Goal: Task Accomplishment & Management: Manage account settings

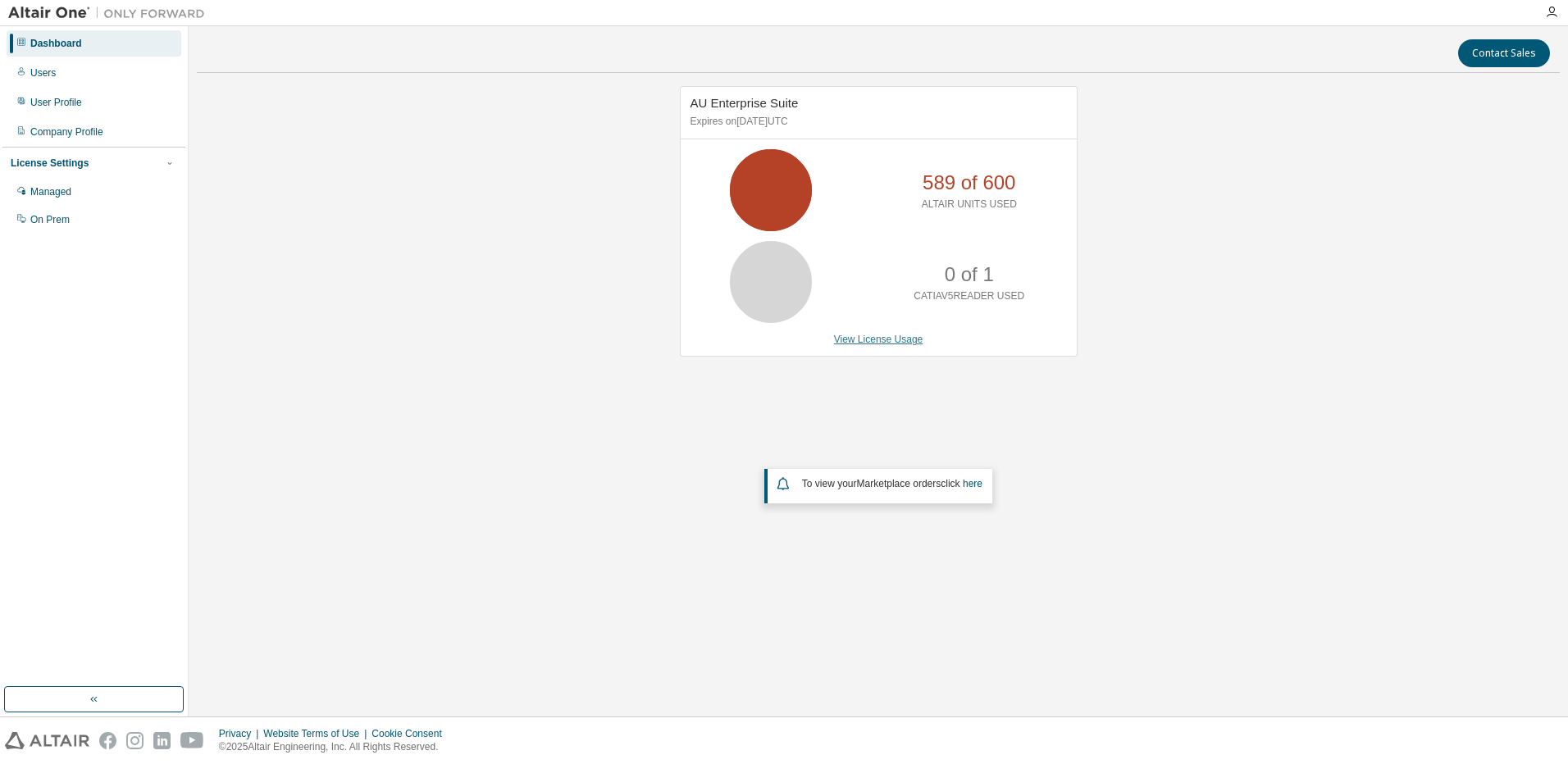
click at [885, 342] on link "View License Usage" at bounding box center [879, 340] width 89 height 12
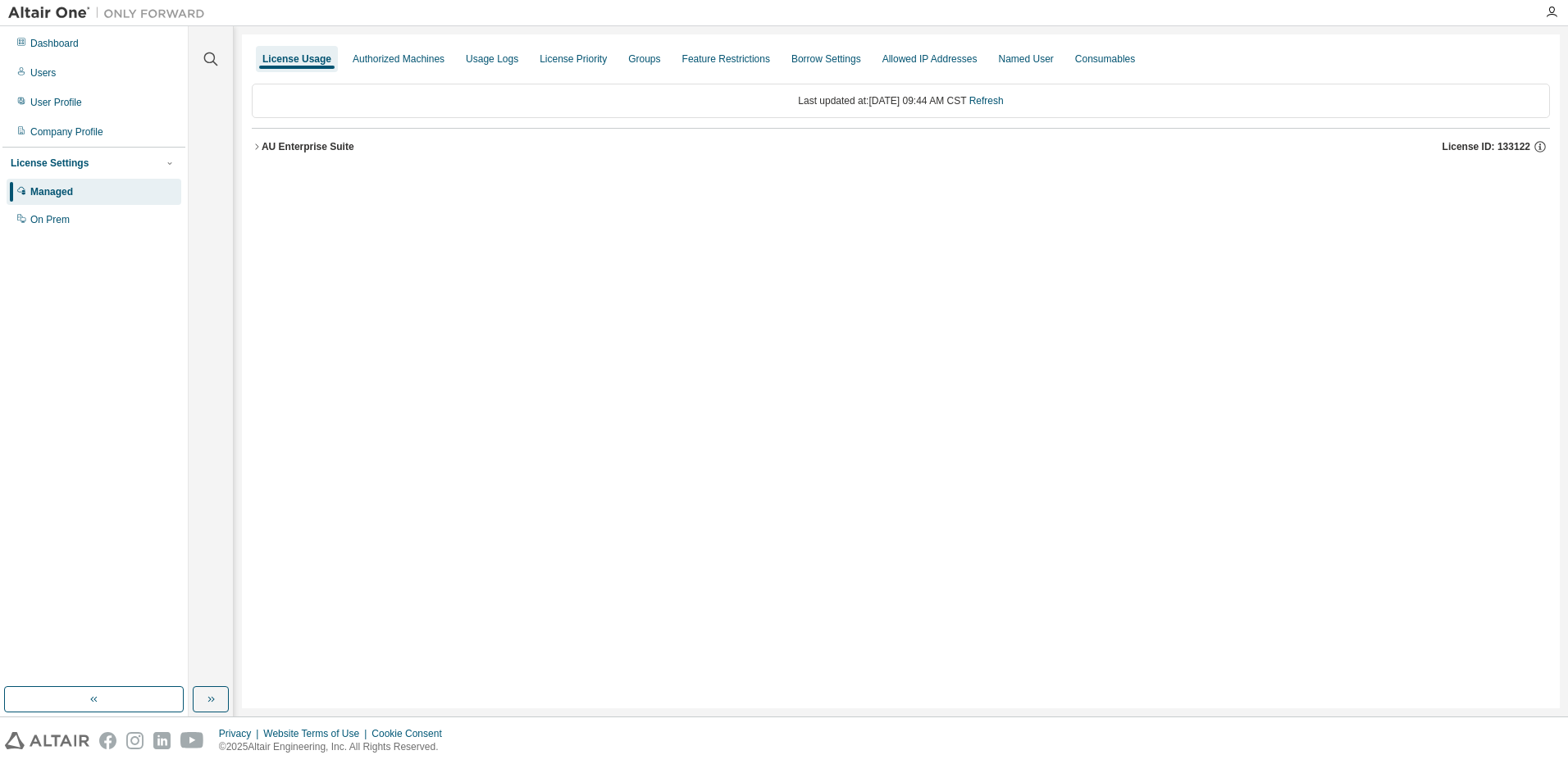
click at [256, 150] on icon "button" at bounding box center [256, 146] width 10 height 10
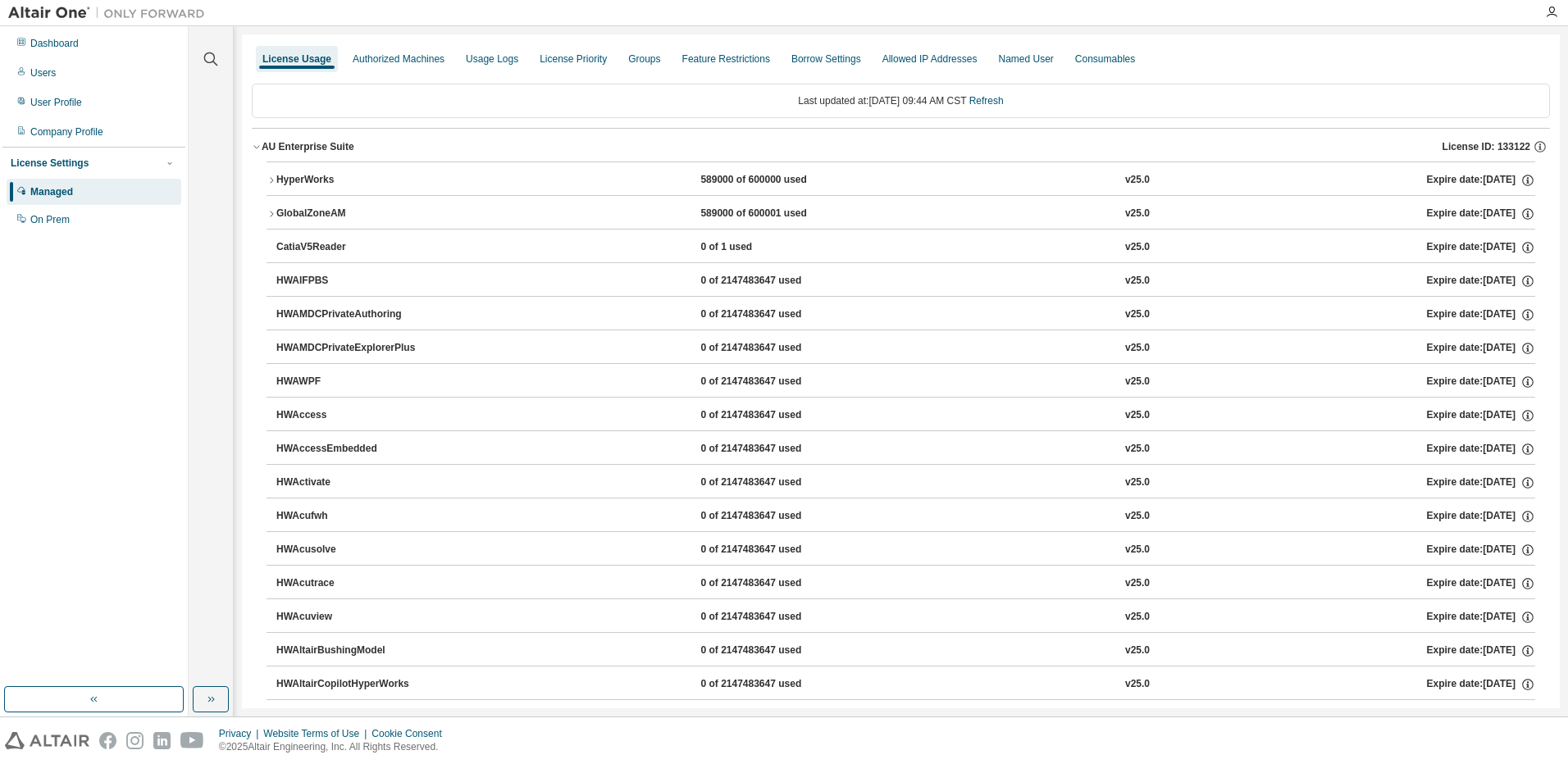
click at [270, 176] on icon "button" at bounding box center [271, 181] width 10 height 10
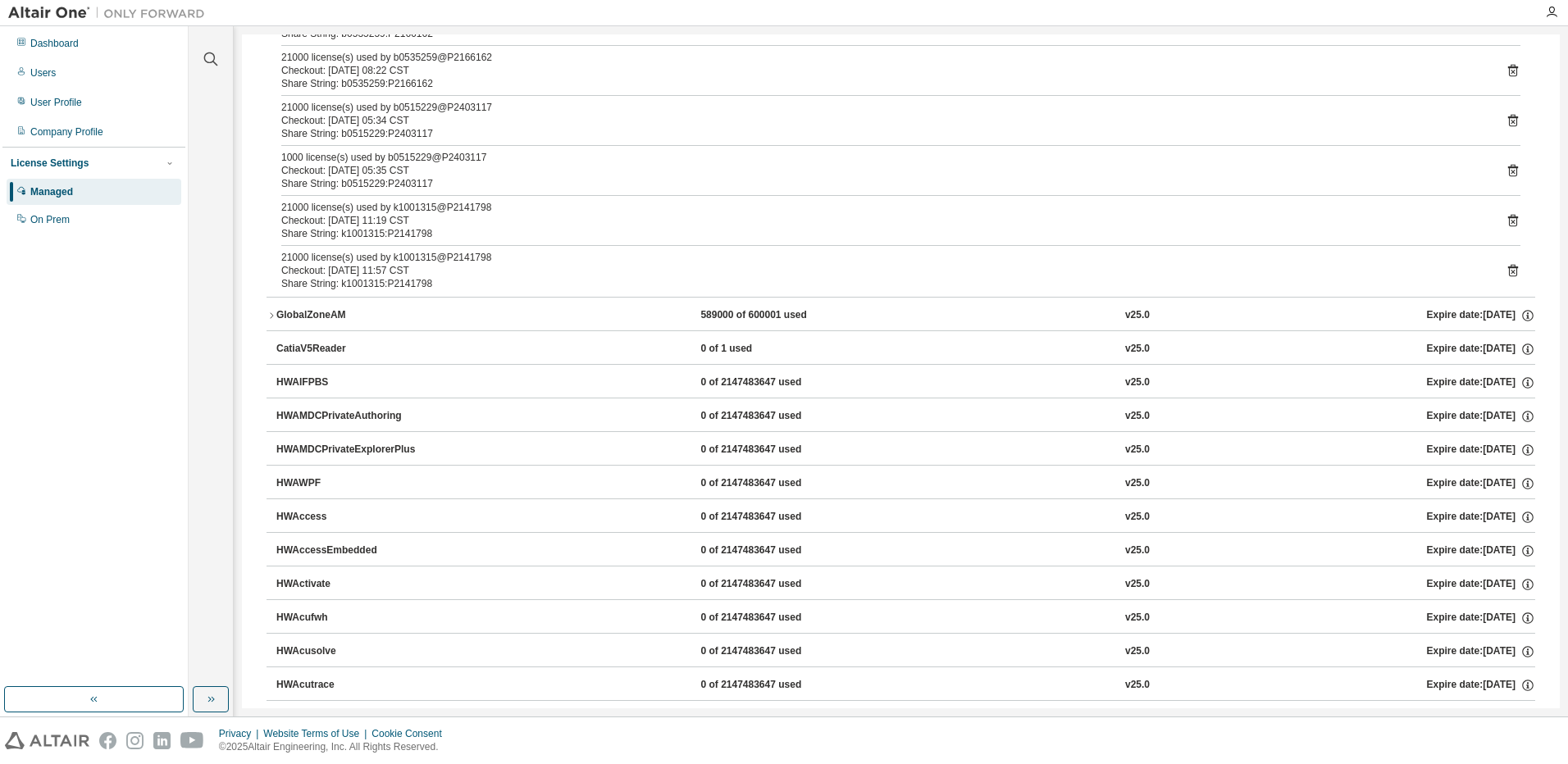
scroll to position [3279, 0]
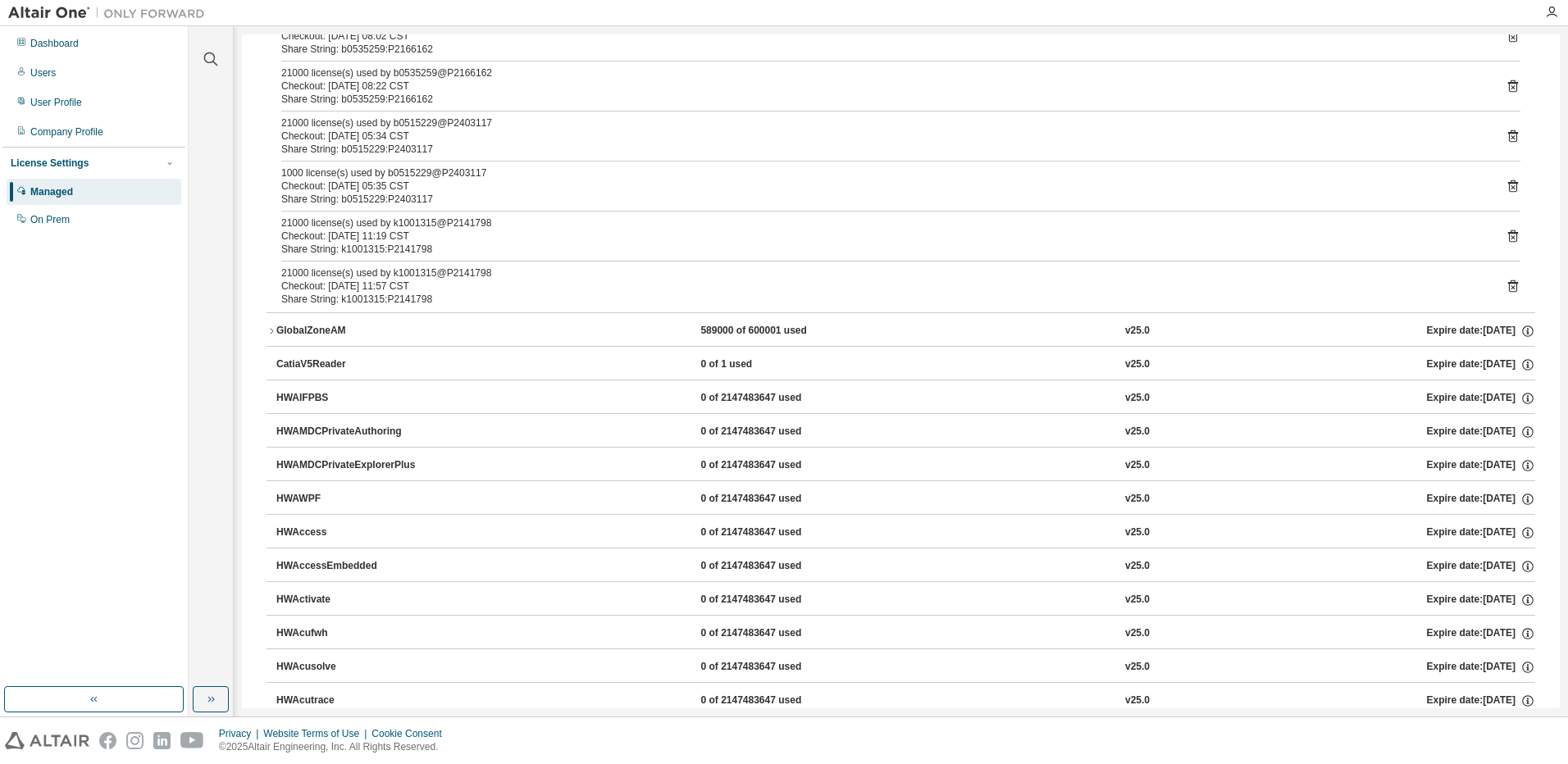
click at [273, 329] on icon "button" at bounding box center [271, 331] width 10 height 10
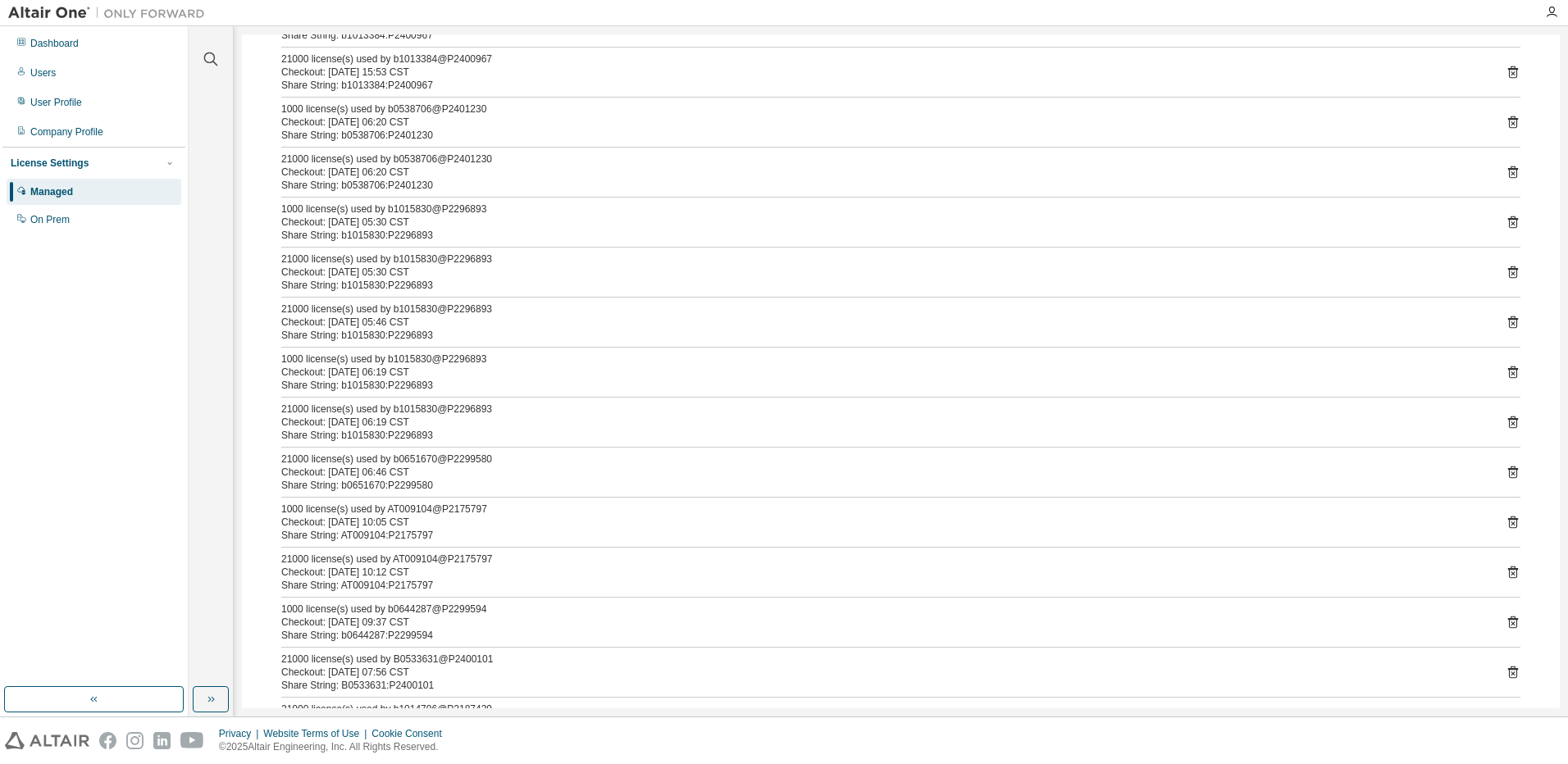
scroll to position [1367, 0]
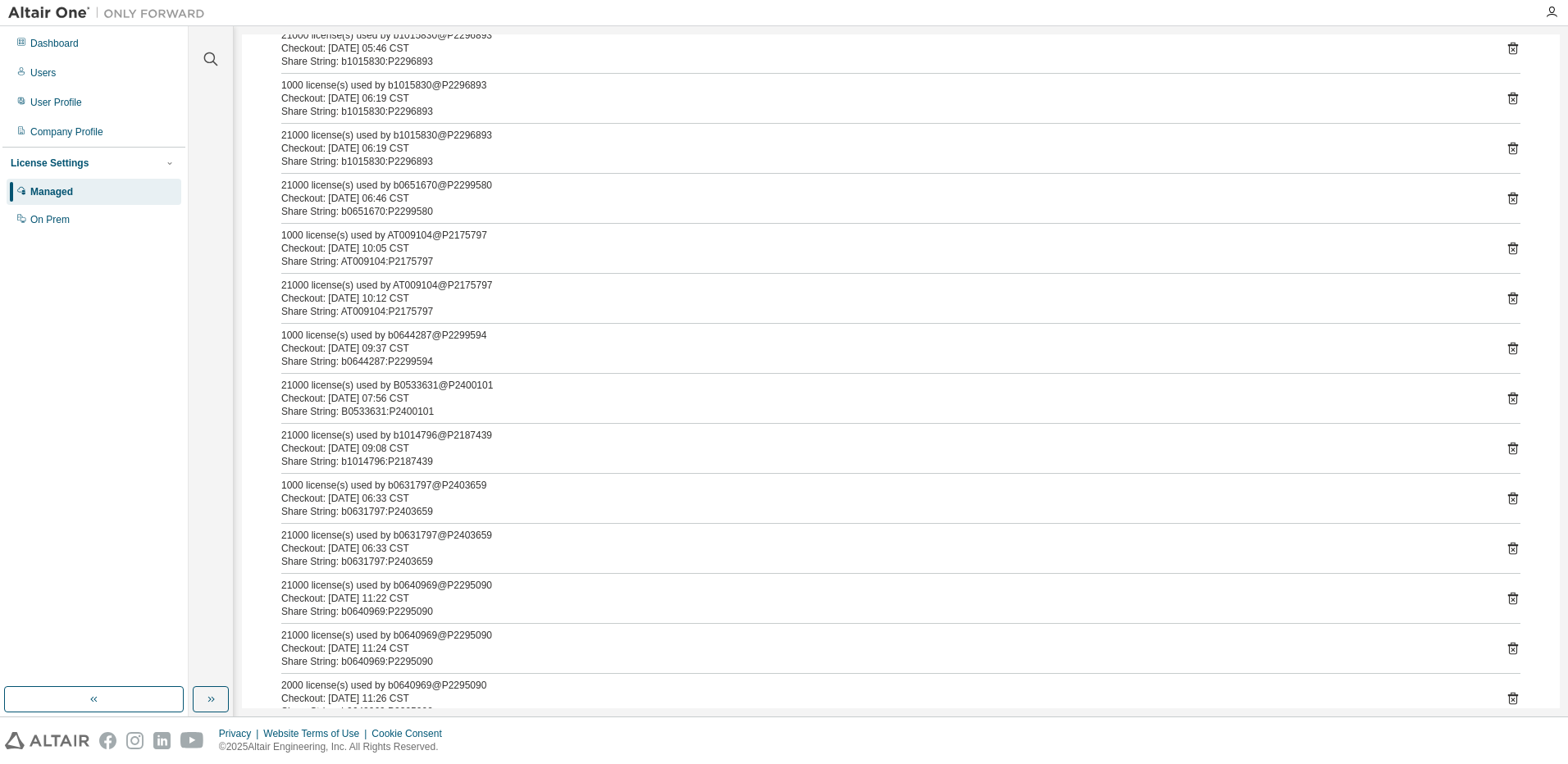
click at [358, 612] on div "Share String: b0640969:P2295090" at bounding box center [881, 612] width 1200 height 13
copy div "b0640969"
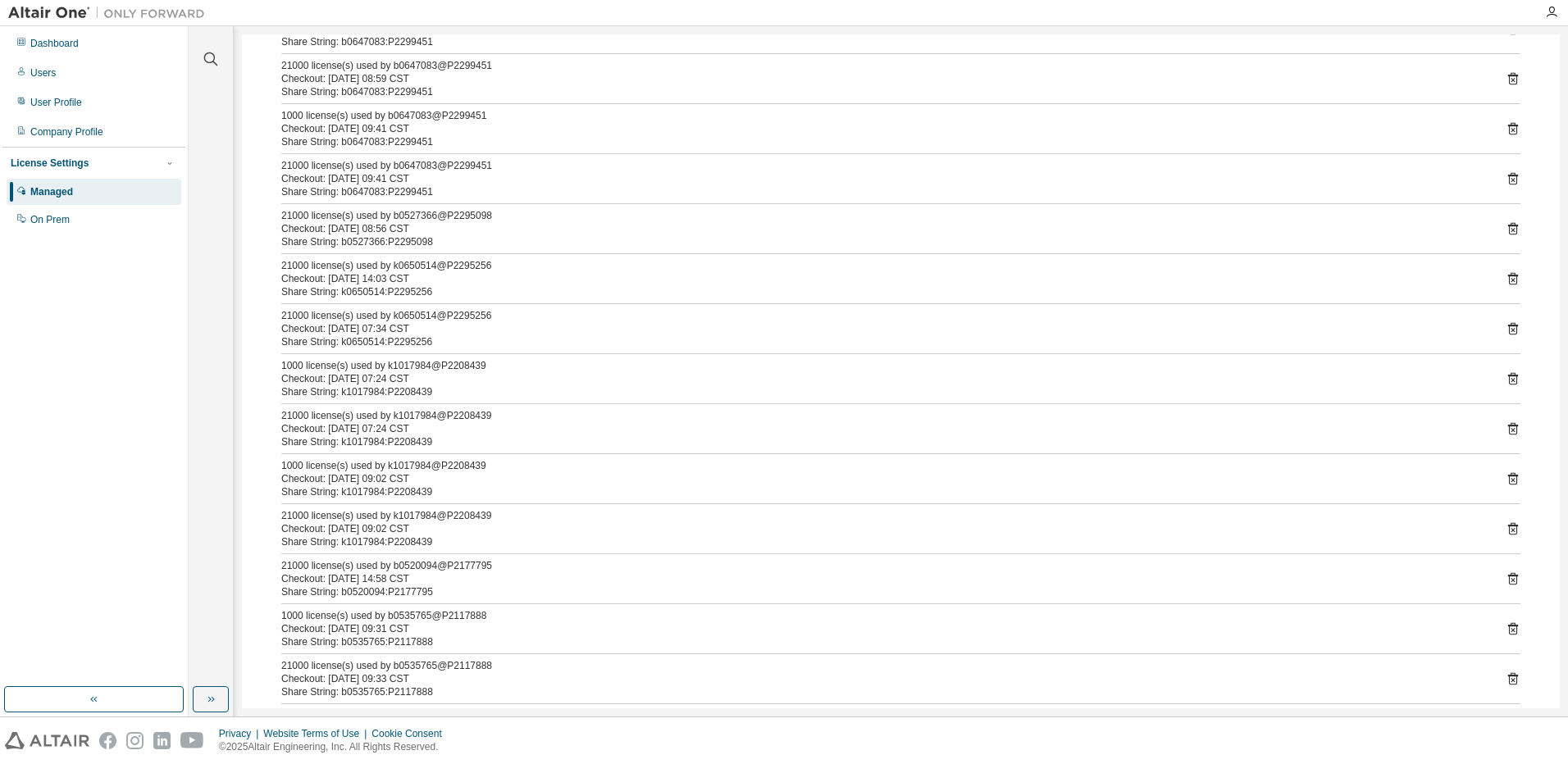
click at [355, 441] on div "Share String: k1017984:P2208439" at bounding box center [881, 442] width 1200 height 13
copy div "k1017984"
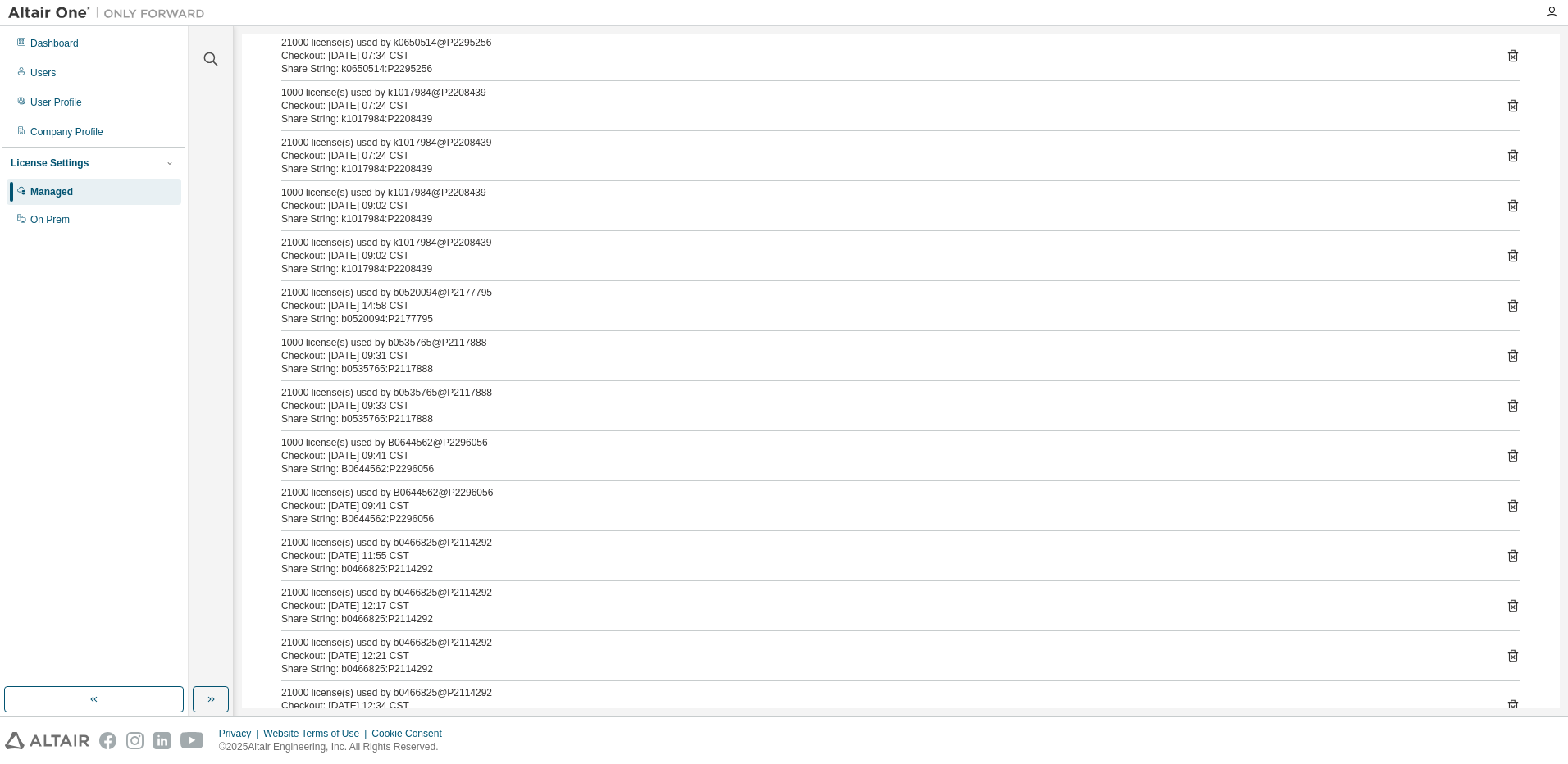
click at [357, 368] on div "Share String: b0535765:P2117888" at bounding box center [881, 369] width 1200 height 13
copy div "b0535765"
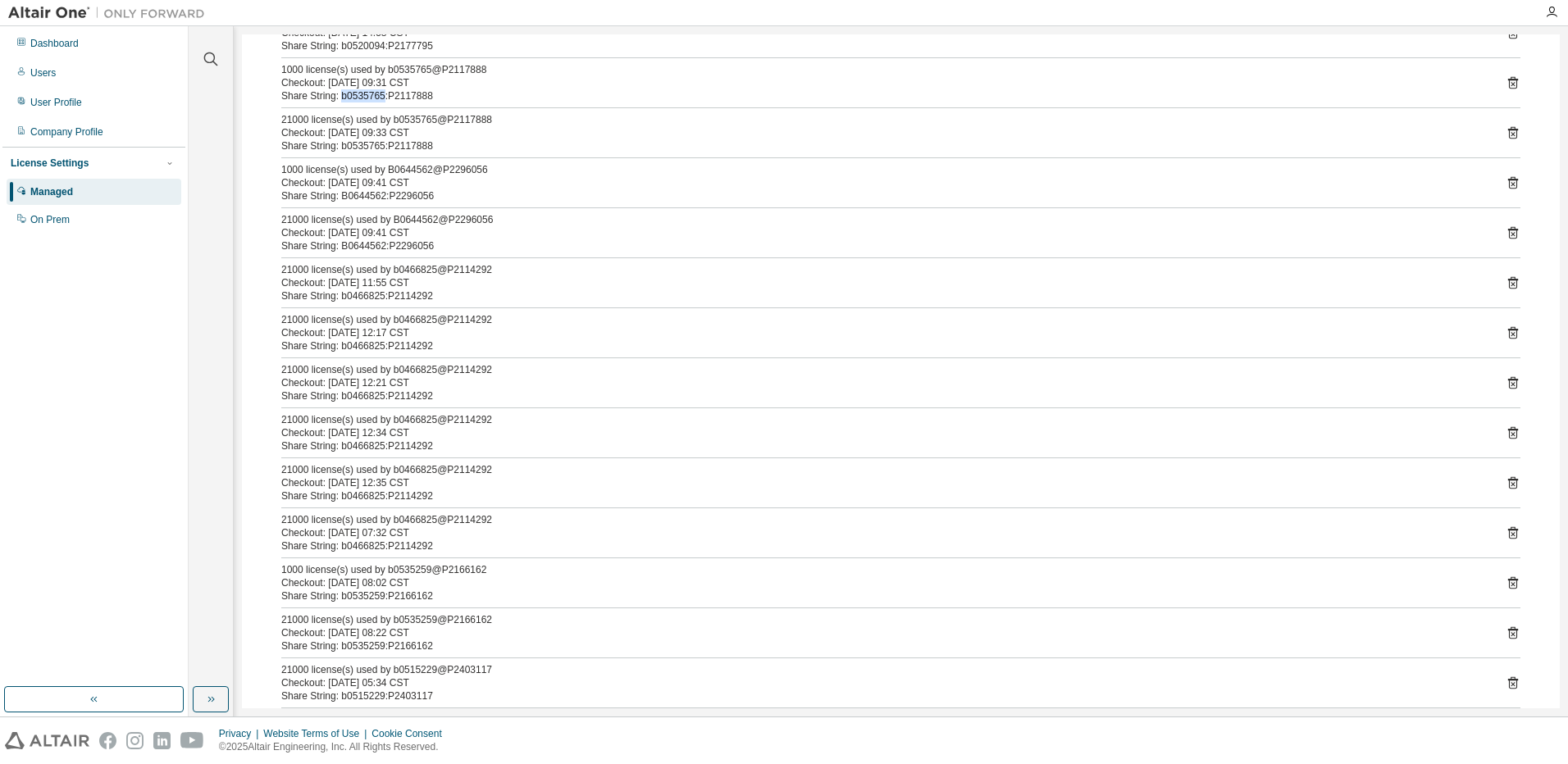
scroll to position [3006, 0]
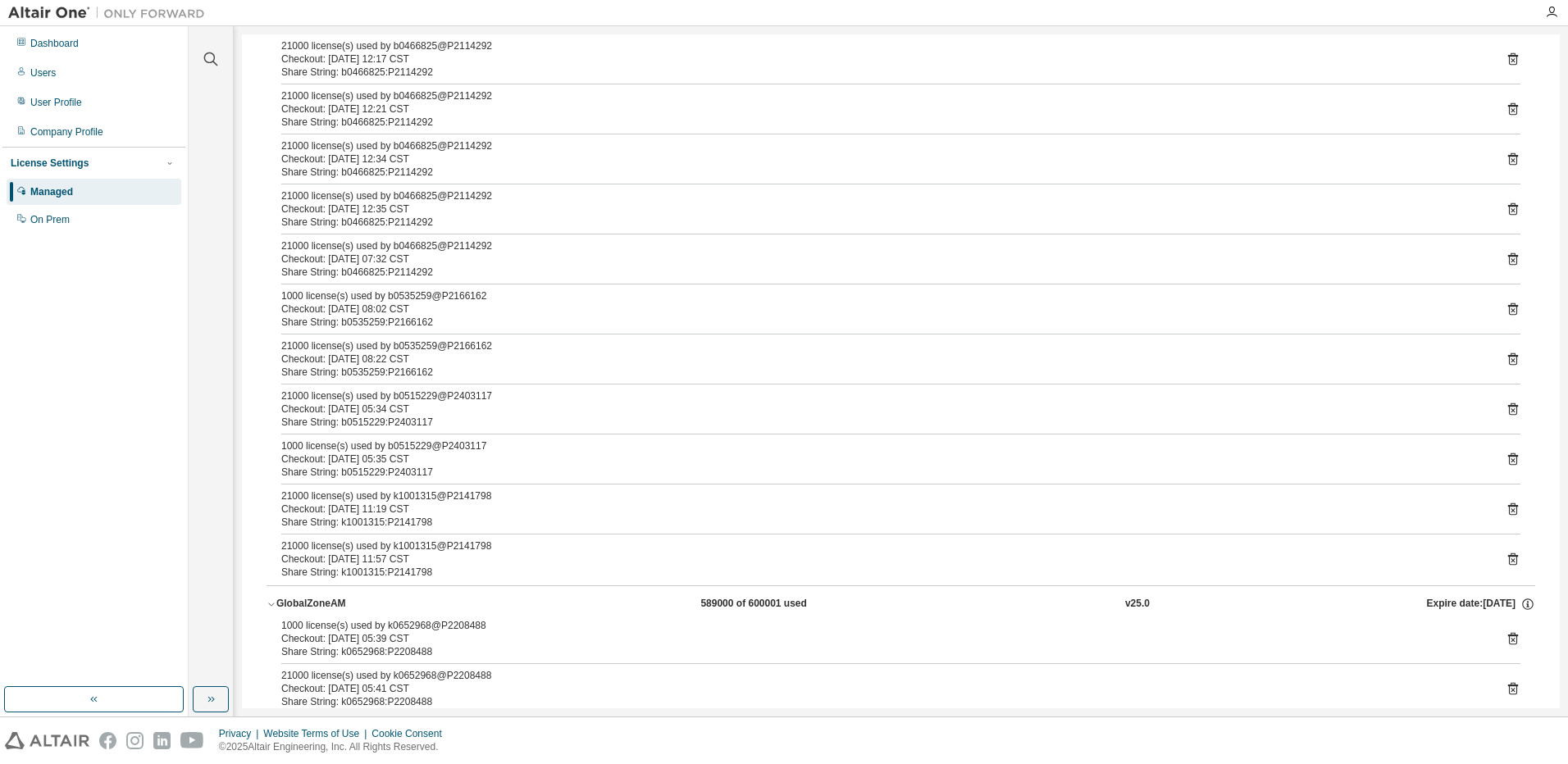
click at [356, 521] on div "Share String: k1001315:P2141798" at bounding box center [881, 523] width 1200 height 13
copy div "k1001315"
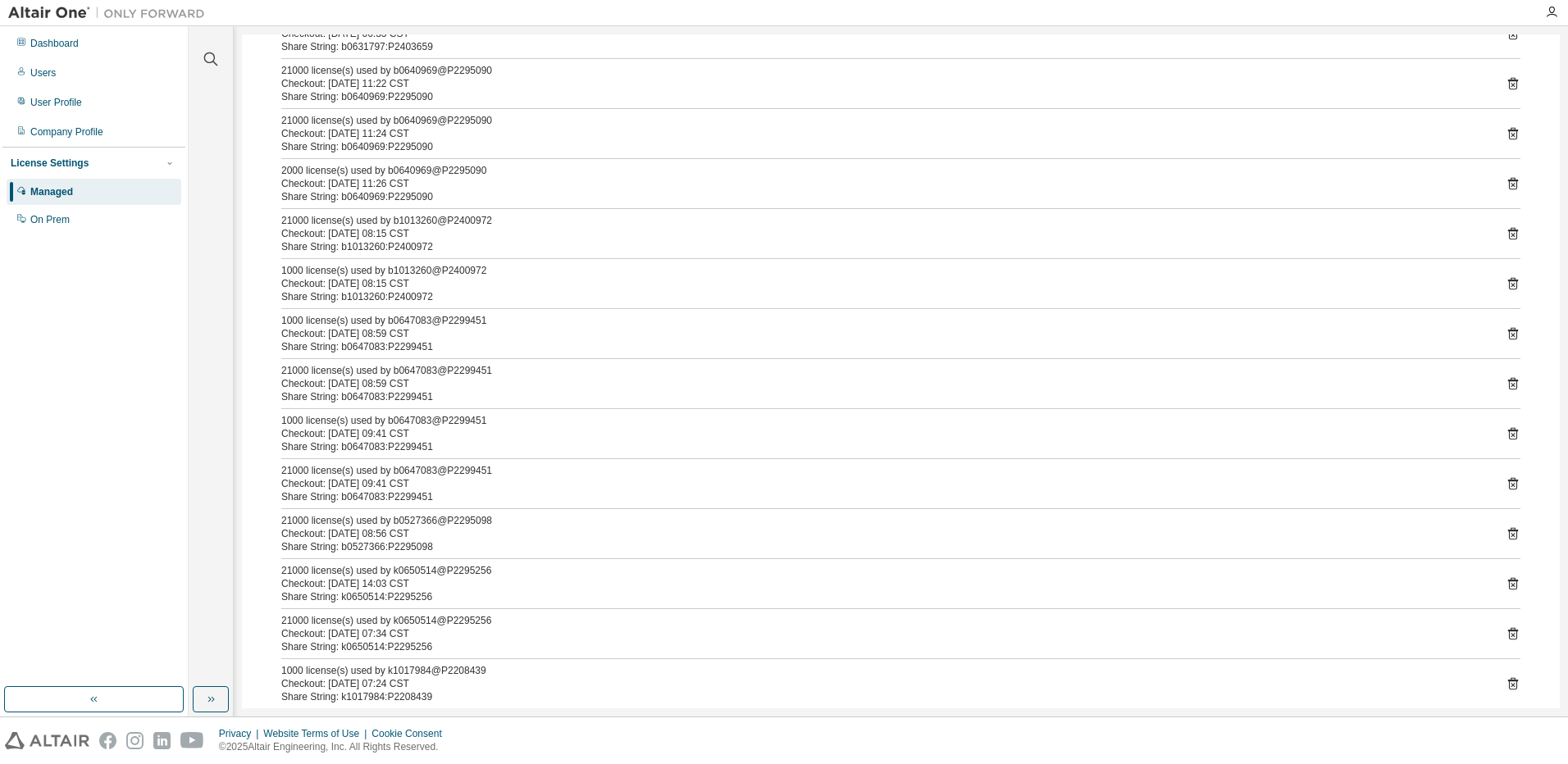
scroll to position [2186, 0]
click at [353, 643] on div "Share String: b0535765:P2117888" at bounding box center [881, 642] width 1200 height 13
copy div "b0535765"
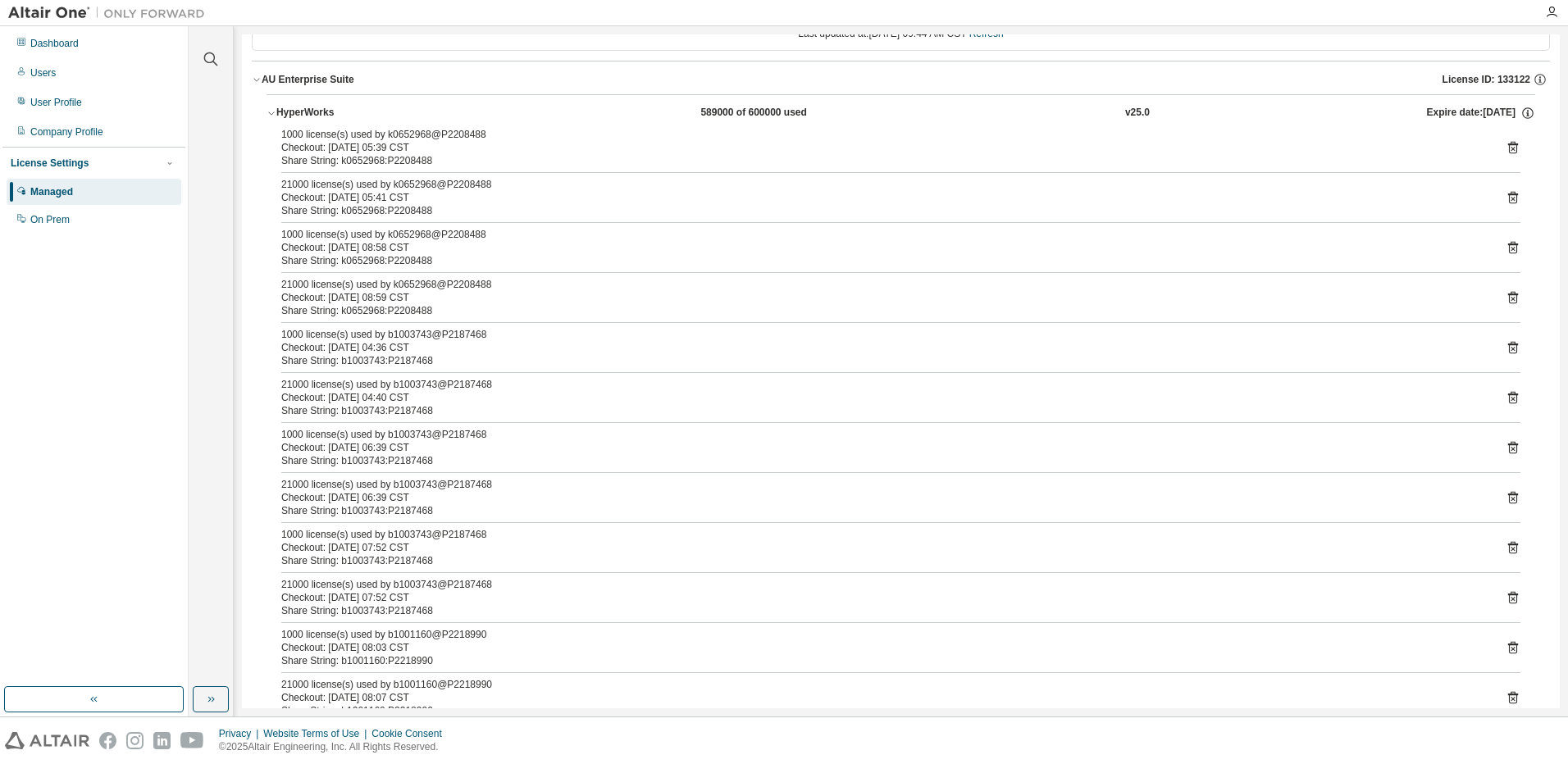
scroll to position [0, 0]
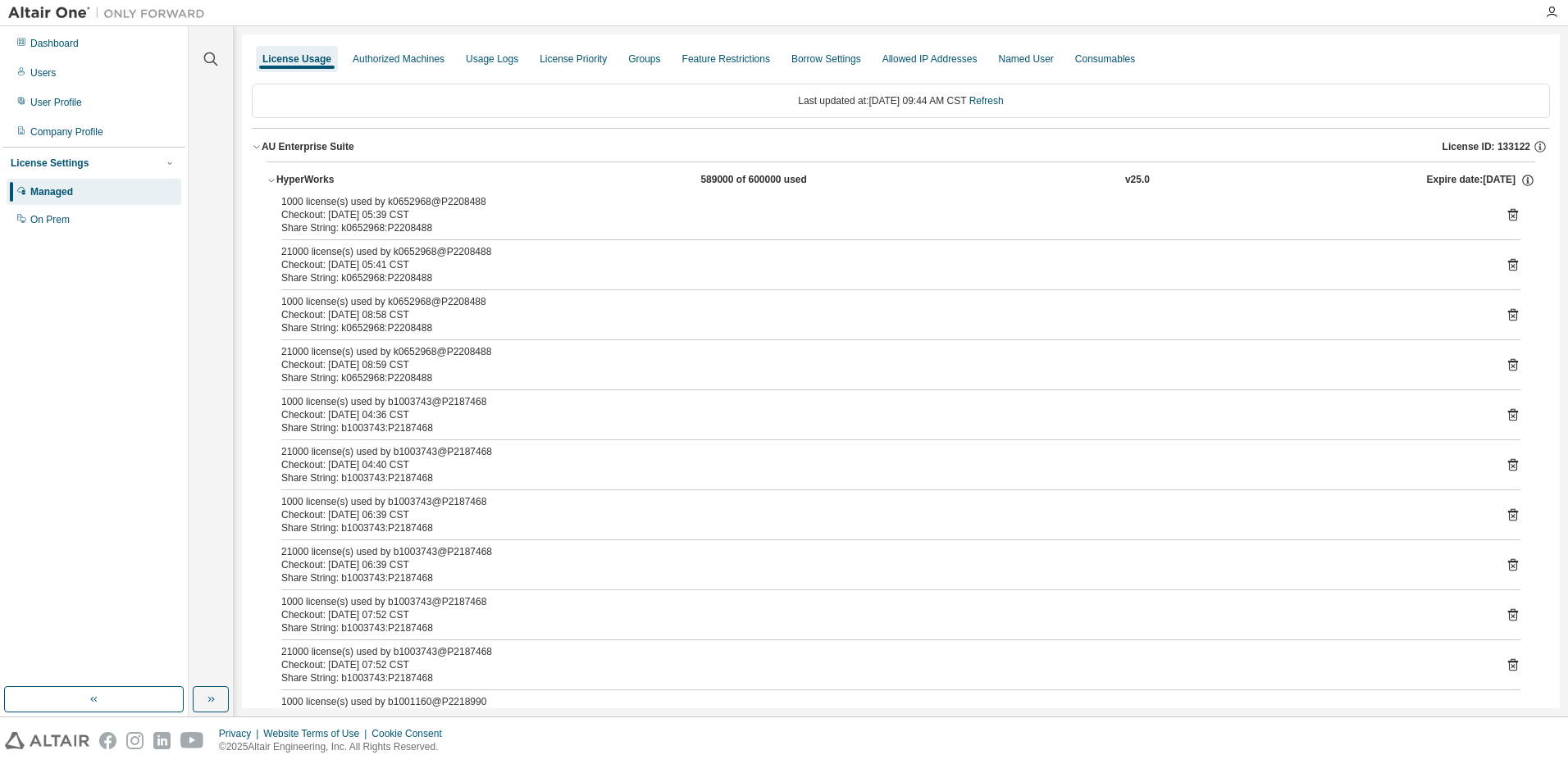
click at [70, 193] on div "Managed" at bounding box center [51, 192] width 42 height 13
click at [64, 34] on div "Dashboard" at bounding box center [94, 43] width 175 height 27
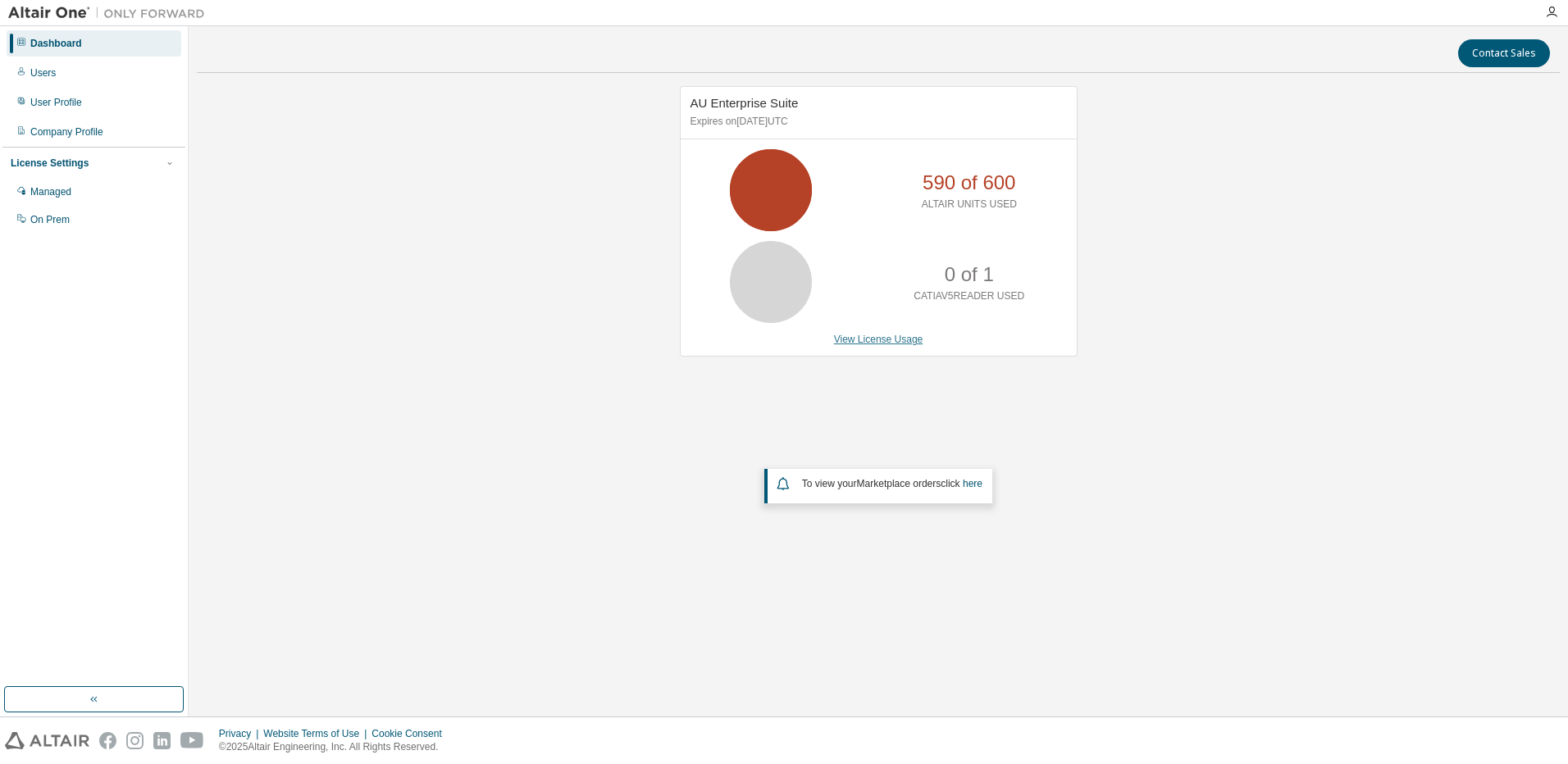
click at [848, 334] on link "View License Usage" at bounding box center [879, 340] width 89 height 12
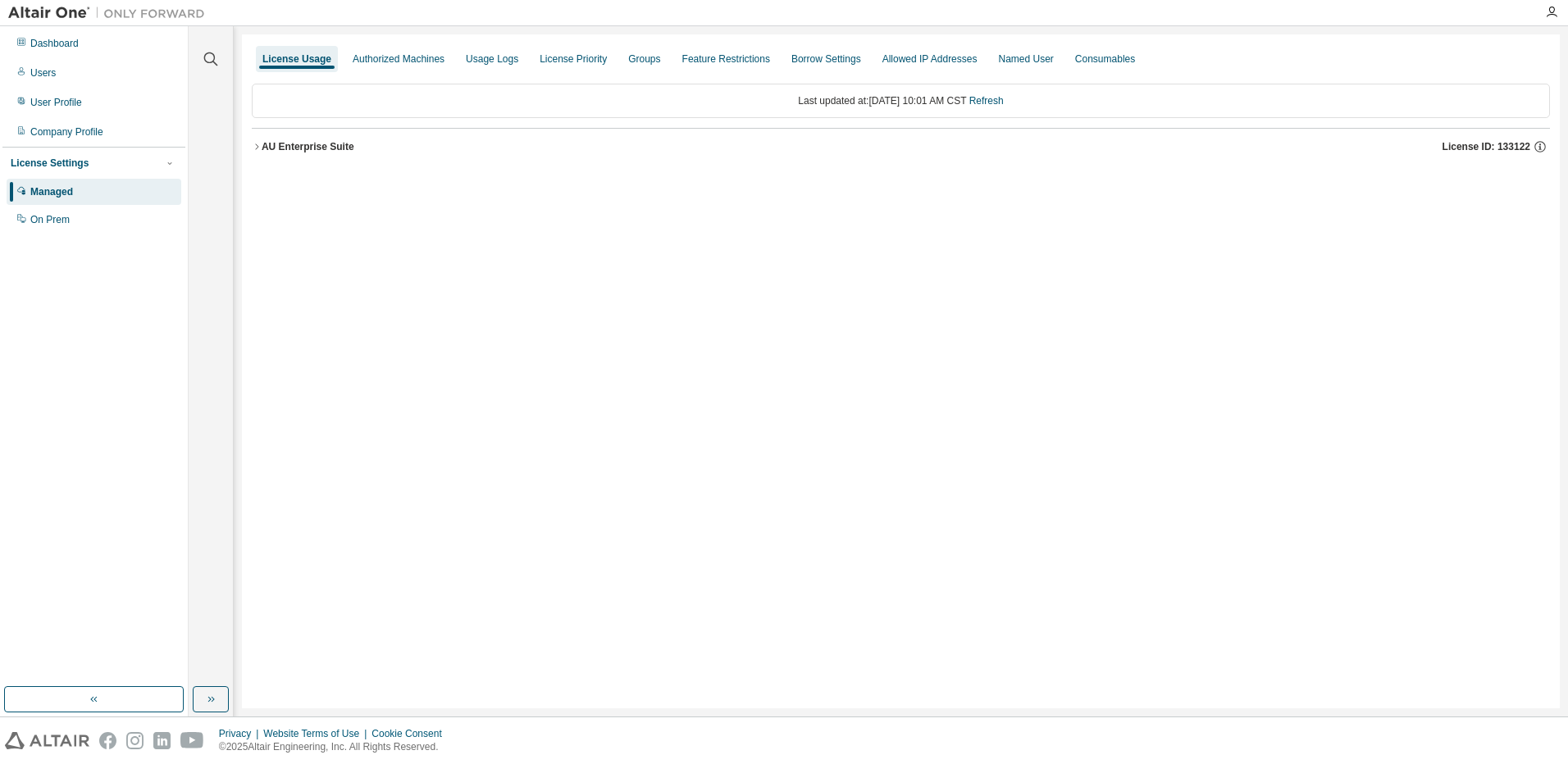
click at [256, 140] on button "AU Enterprise Suite License ID: 133122" at bounding box center [900, 146] width 1298 height 36
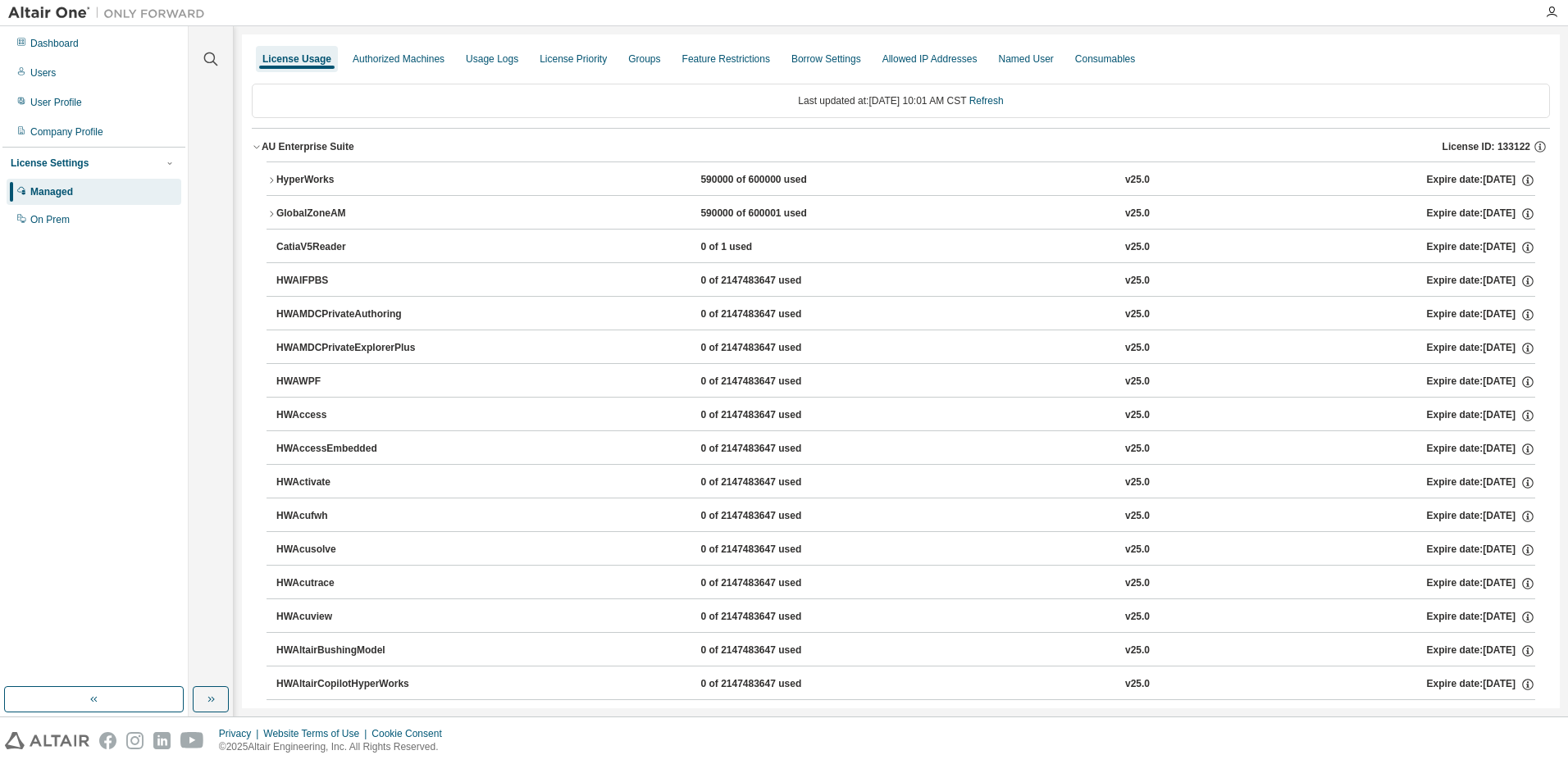
click at [270, 182] on icon "button" at bounding box center [271, 181] width 10 height 10
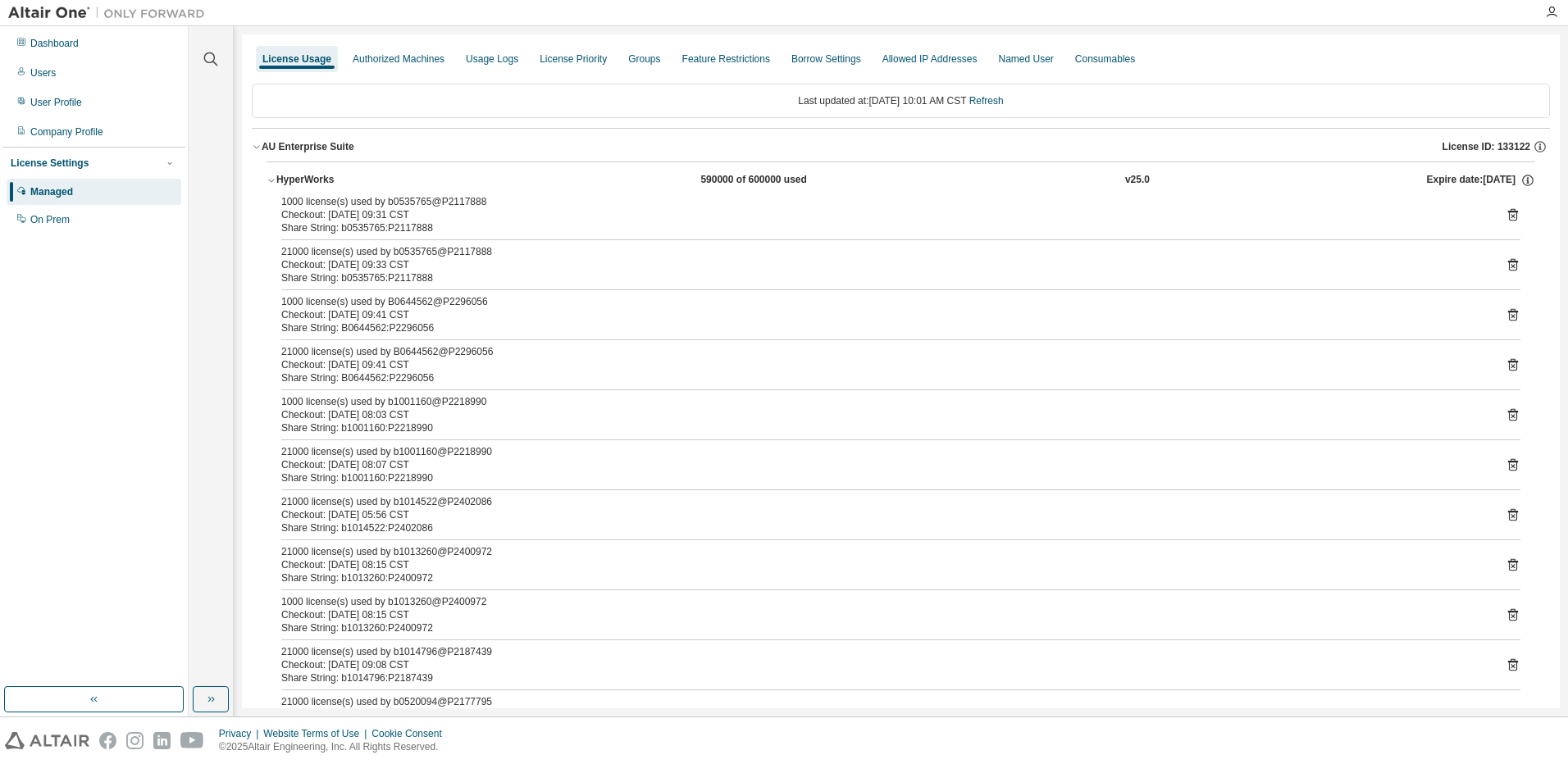
click at [271, 177] on icon "button" at bounding box center [271, 181] width 10 height 10
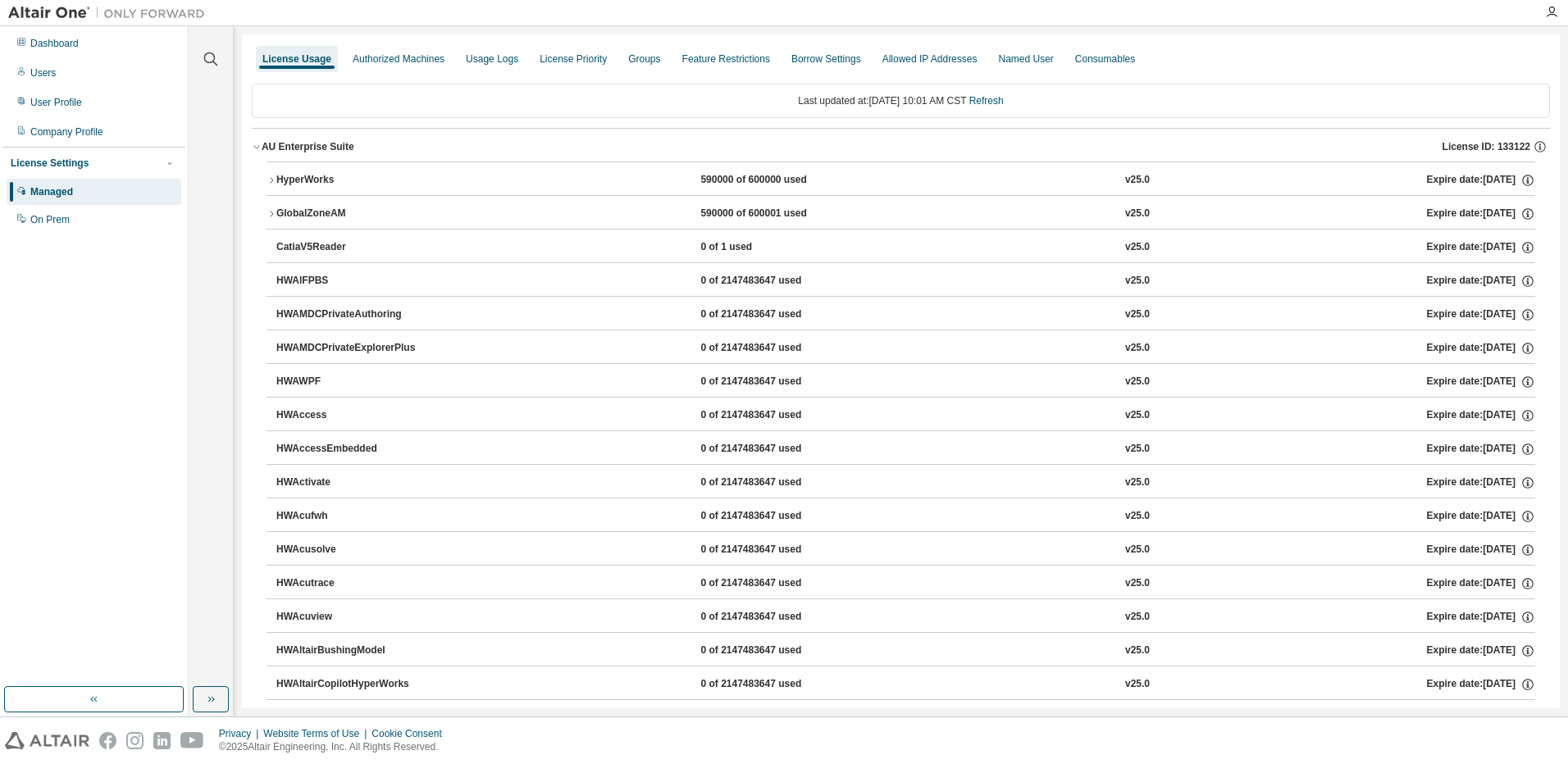
click at [274, 211] on icon "button" at bounding box center [271, 214] width 10 height 10
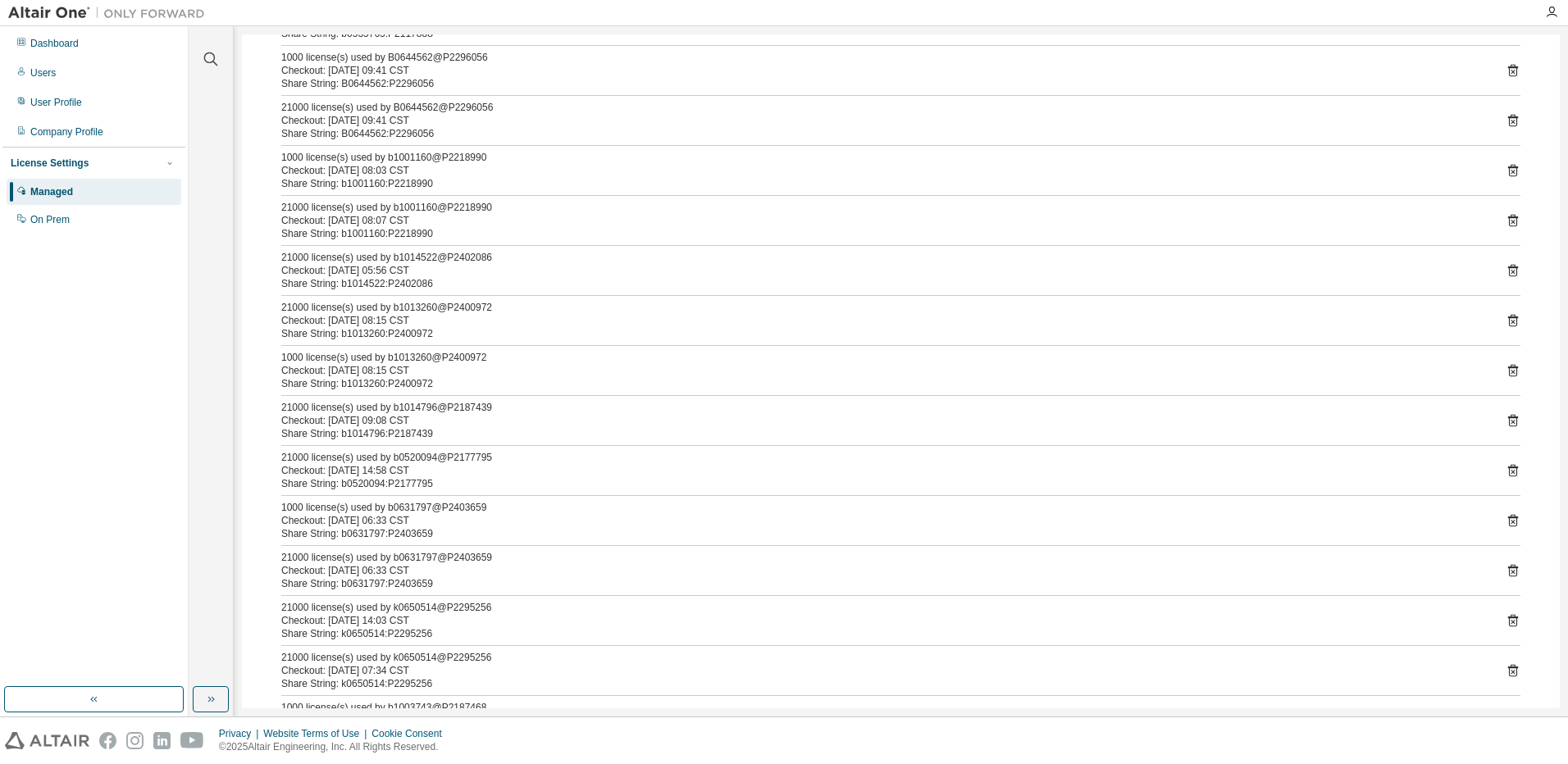
scroll to position [273, 0]
